Goal: Information Seeking & Learning: Learn about a topic

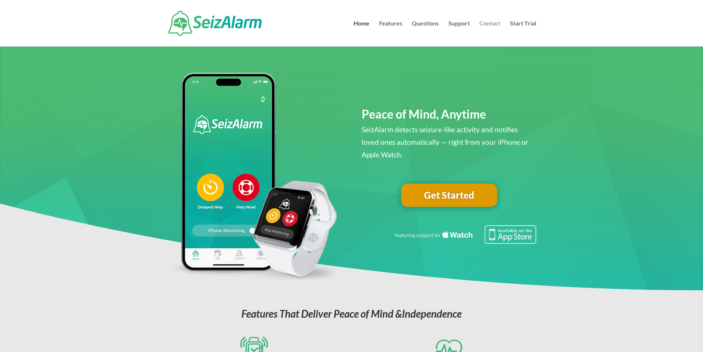
click at [493, 24] on link "Contact" at bounding box center [489, 34] width 21 height 26
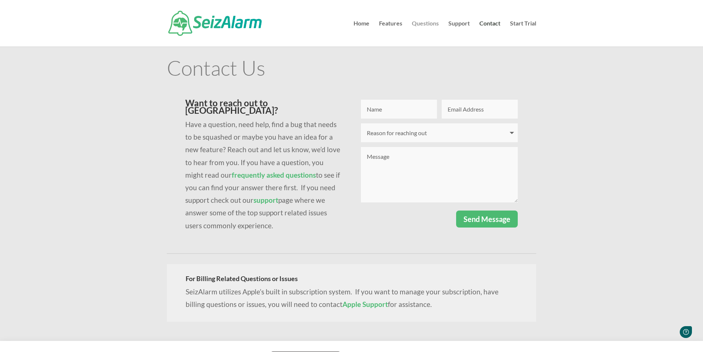
click at [426, 23] on link "Questions" at bounding box center [425, 34] width 27 height 26
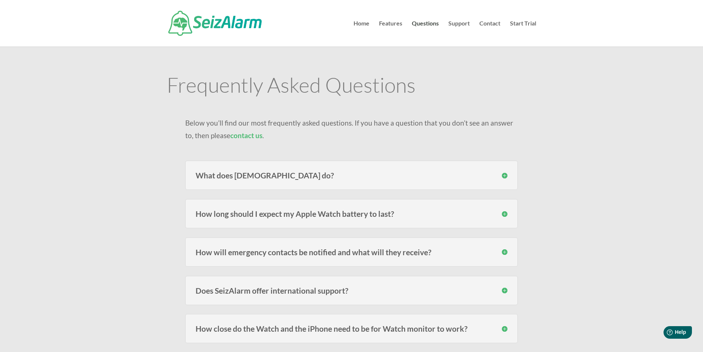
click at [486, 215] on h3 "How long should I expect my Apple Watch battery to last?" at bounding box center [352, 214] width 312 height 8
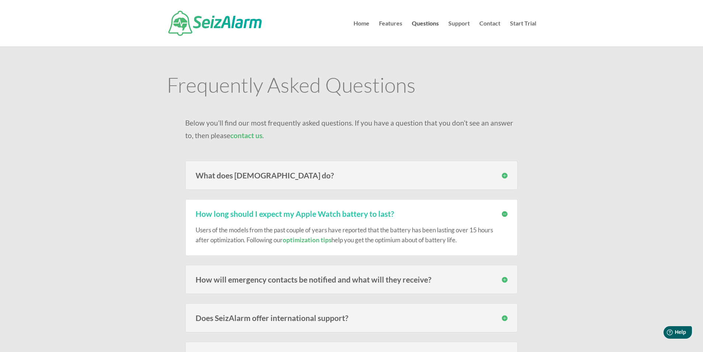
click at [483, 215] on h3 "How long should I expect my Apple Watch battery to last?" at bounding box center [352, 214] width 312 height 8
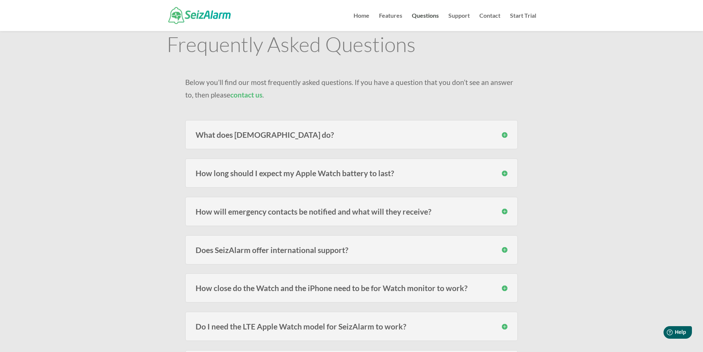
scroll to position [111, 0]
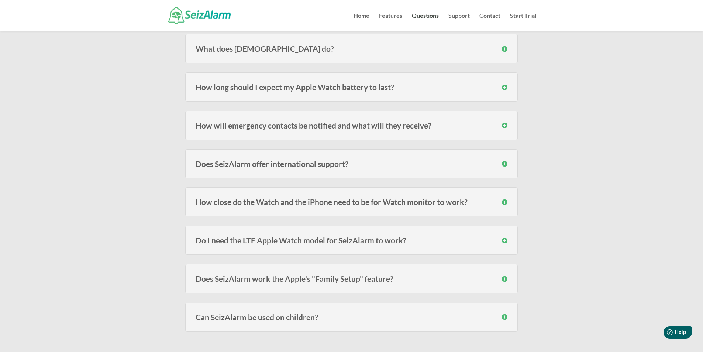
click at [464, 125] on h3 "How will emergency contacts be notified and what will they receive?" at bounding box center [352, 125] width 312 height 8
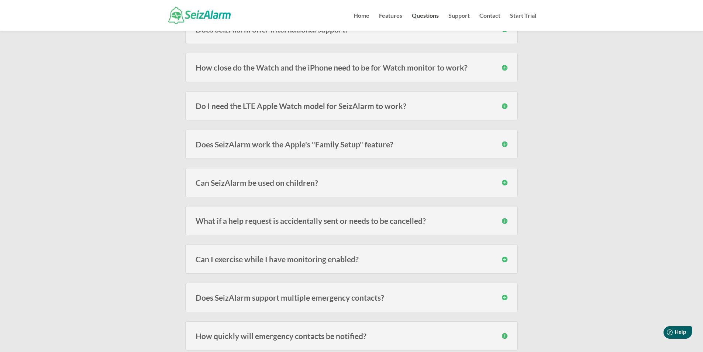
scroll to position [295, 0]
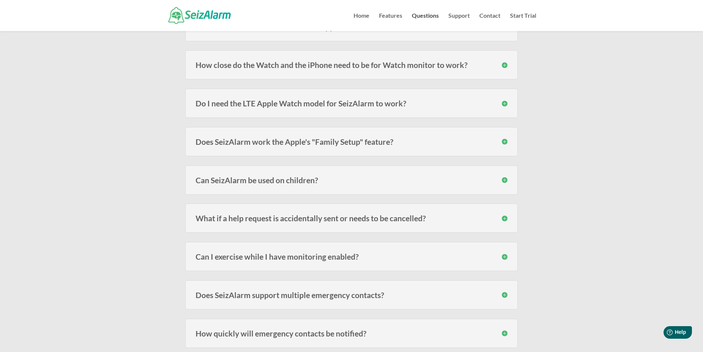
click at [468, 246] on div "Can I exercise while I have monitoring enabled? It depends on the type of exerc…" at bounding box center [351, 256] width 332 height 29
click at [474, 254] on h3 "Can I exercise while I have monitoring enabled?" at bounding box center [352, 256] width 312 height 8
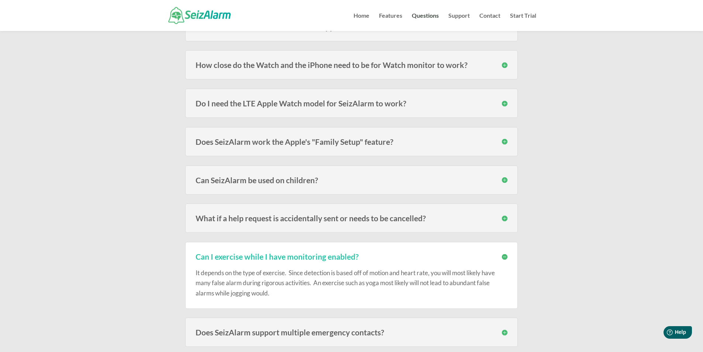
click at [476, 253] on h3 "Can I exercise while I have monitoring enabled?" at bounding box center [352, 256] width 312 height 8
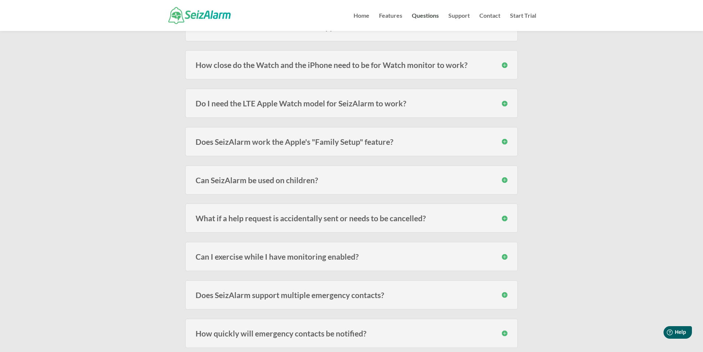
click at [442, 291] on h3 "Does SeizAlarm support multiple emergency contacts?" at bounding box center [352, 295] width 312 height 8
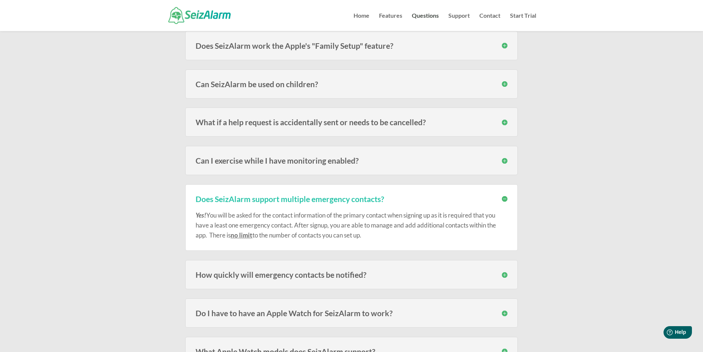
scroll to position [406, 0]
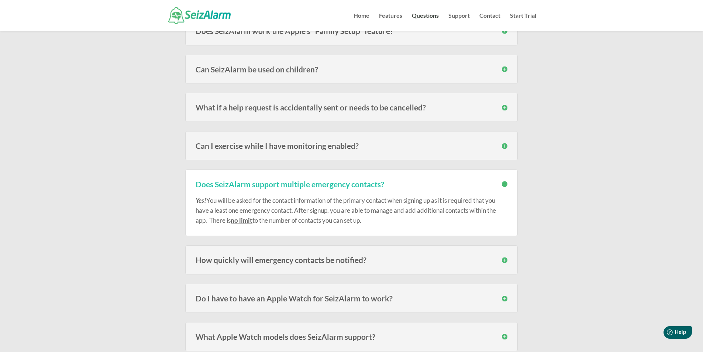
click at [473, 257] on h3 "How quickly will emergency contacts be notified?" at bounding box center [352, 260] width 312 height 8
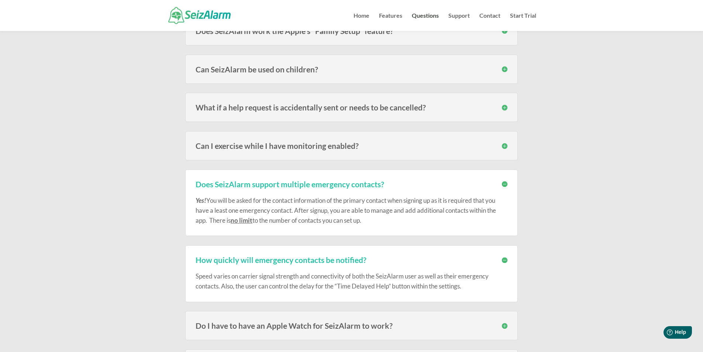
click at [471, 258] on h3 "How quickly will emergency contacts be notified?" at bounding box center [352, 260] width 312 height 8
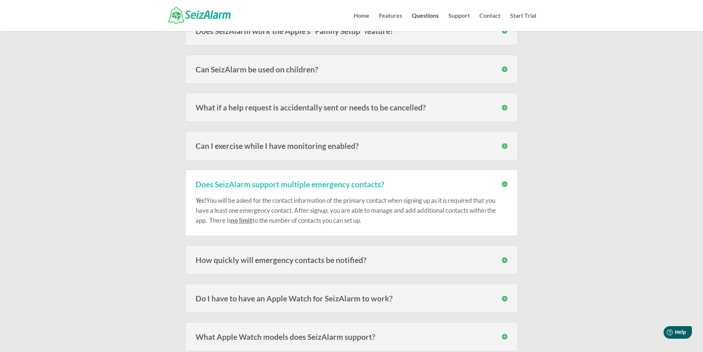
click at [438, 299] on h3 "Do I have to have an Apple Watch for SeizAlarm to work?" at bounding box center [352, 298] width 312 height 8
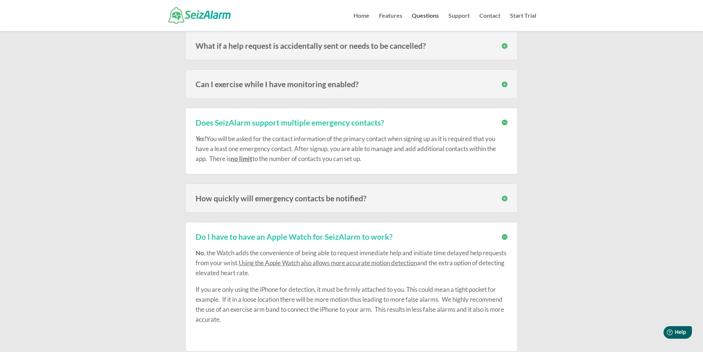
scroll to position [480, 0]
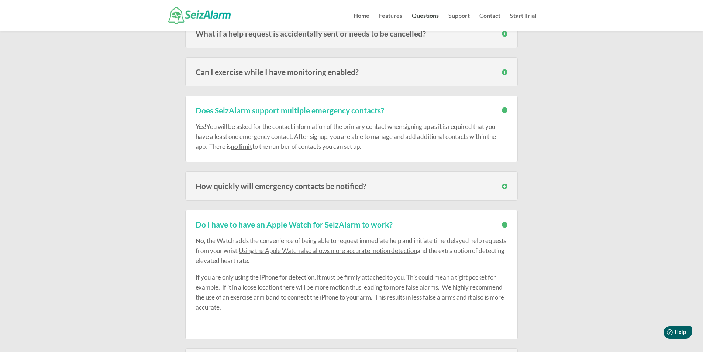
click at [504, 223] on h3 "Do I have to have an Apple Watch for SeizAlarm to work?" at bounding box center [352, 224] width 312 height 8
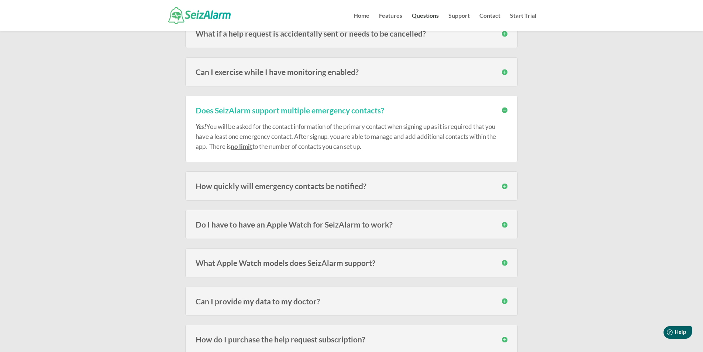
click at [470, 256] on div "What Apple Watch models does SeizAlarm support? SeizAlarm is currently compatib…" at bounding box center [351, 262] width 332 height 29
click at [467, 264] on h3 "What Apple Watch models does SeizAlarm support?" at bounding box center [352, 263] width 312 height 8
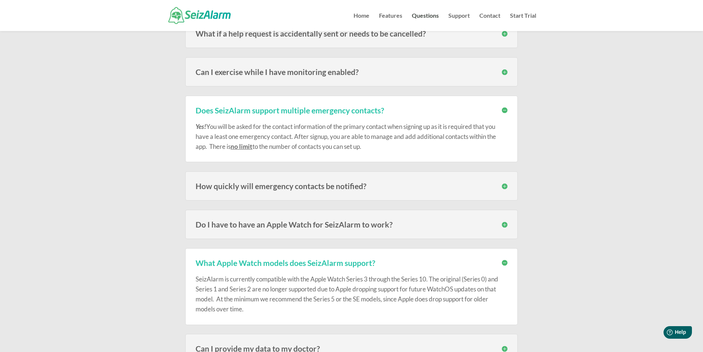
click at [503, 264] on h3 "What Apple Watch models does SeizAlarm support?" at bounding box center [352, 263] width 312 height 8
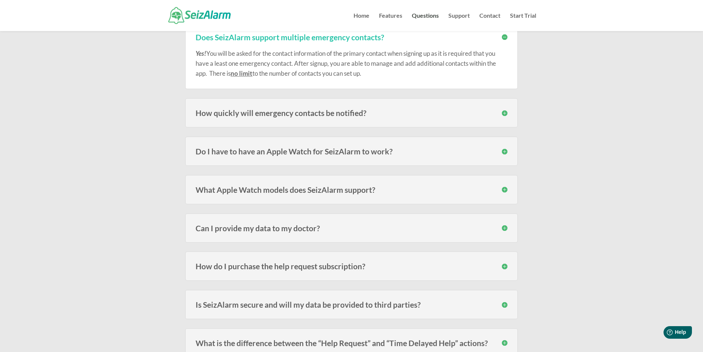
scroll to position [553, 0]
